Goal: Task Accomplishment & Management: Complete application form

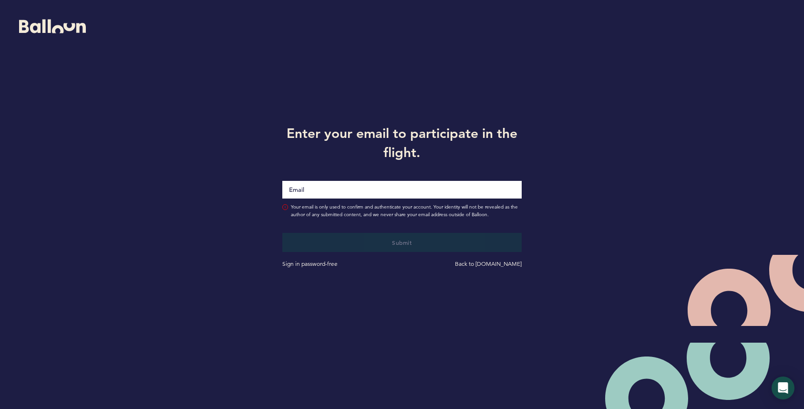
click at [399, 194] on input "Email" at bounding box center [401, 190] width 239 height 18
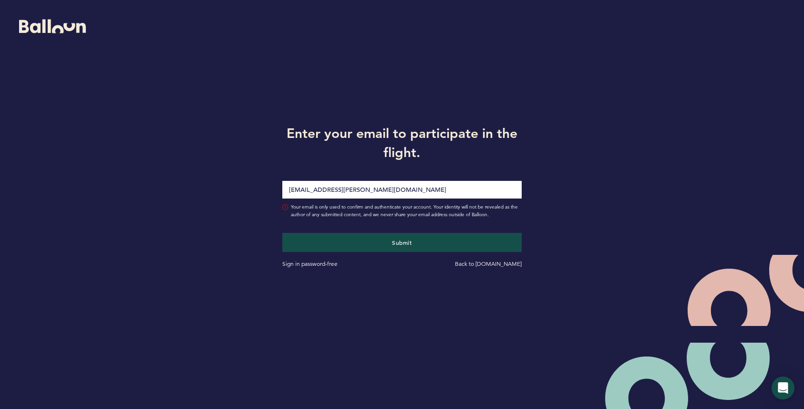
type input "[EMAIL_ADDRESS][DOMAIN_NAME]"
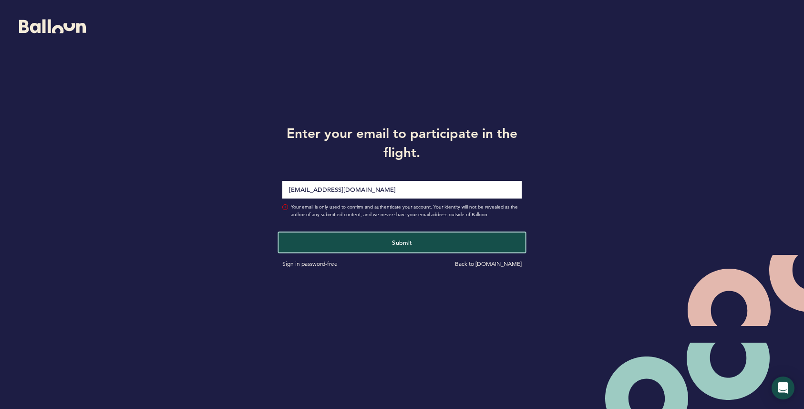
click at [408, 241] on span "Submit" at bounding box center [402, 242] width 20 height 8
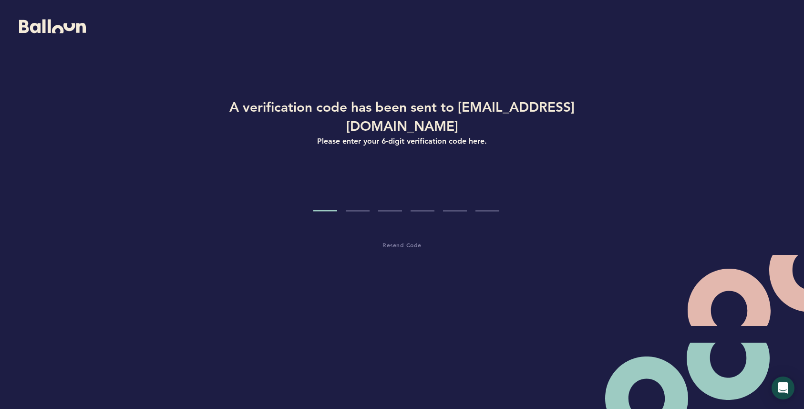
click at [327, 182] on input "Code digit 1" at bounding box center [325, 193] width 24 height 36
type input "0"
type input "6"
type input "0"
type input "9"
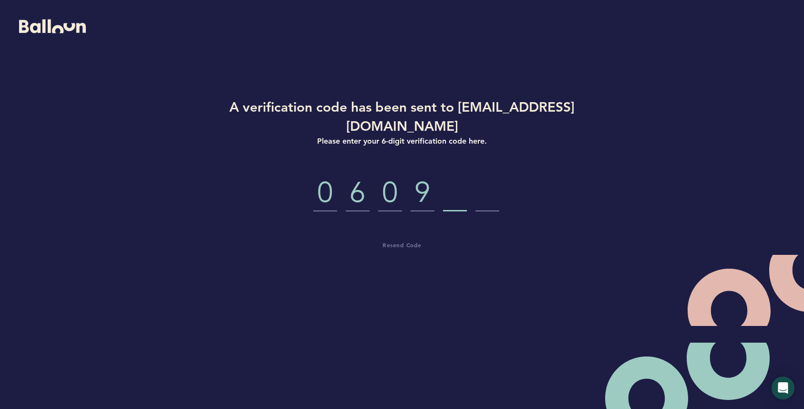
type input "4"
type input "9"
